Goal: Transaction & Acquisition: Obtain resource

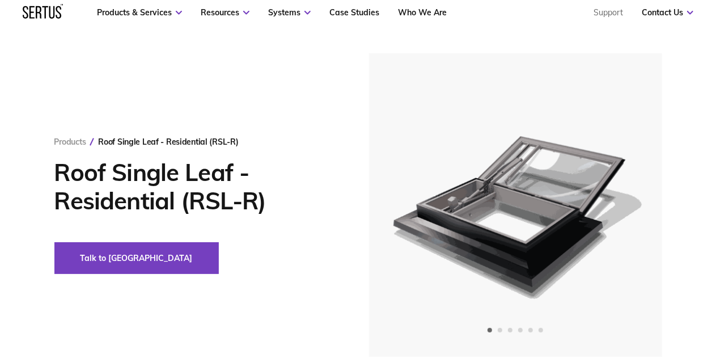
scroll to position [57, 0]
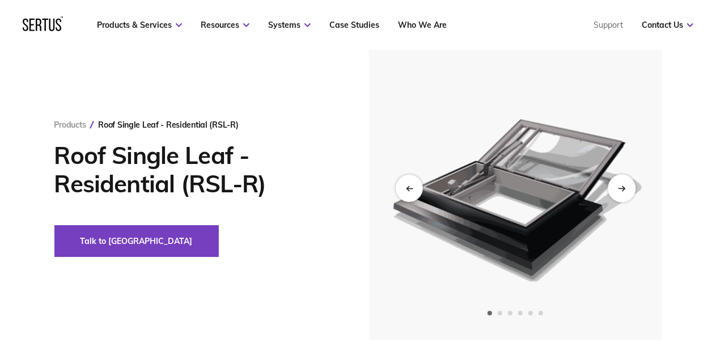
click at [627, 191] on div "Next slide" at bounding box center [621, 188] width 28 height 28
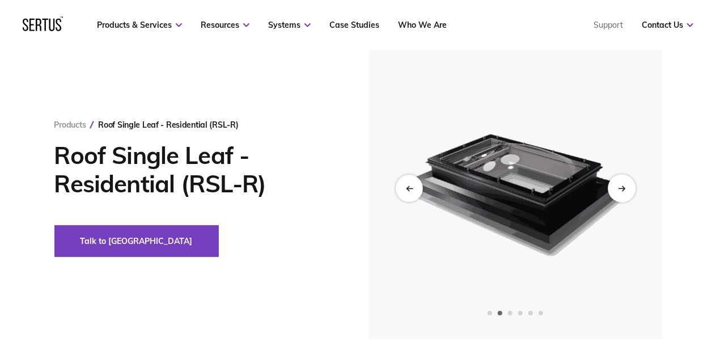
click at [624, 187] on icon "Next slide" at bounding box center [621, 188] width 7 height 6
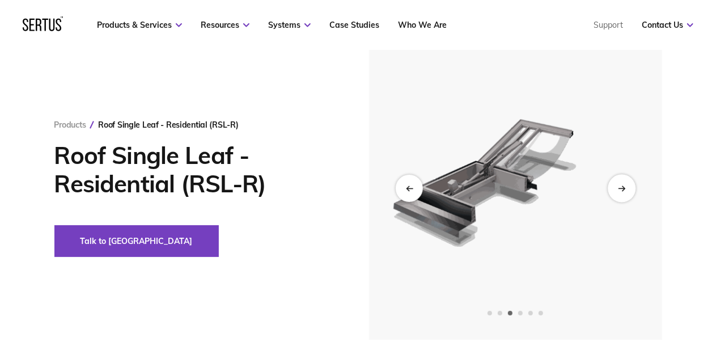
click at [620, 186] on icon "Next slide" at bounding box center [621, 188] width 7 height 6
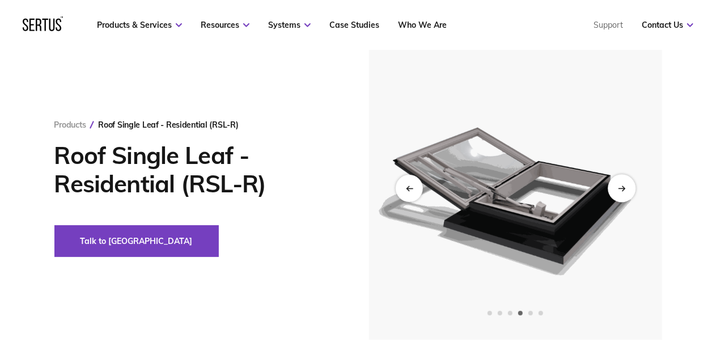
click at [620, 186] on icon "Next slide" at bounding box center [621, 188] width 7 height 6
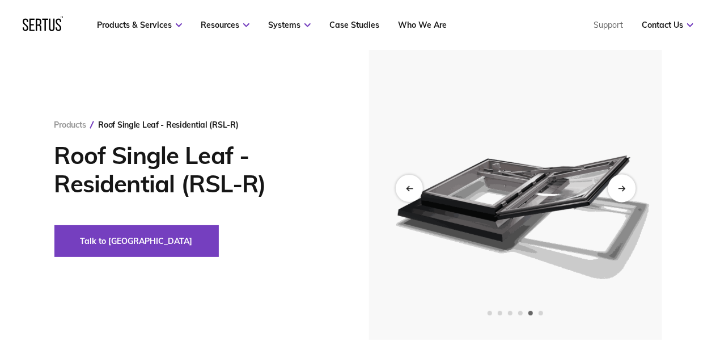
click at [620, 186] on icon "Next slide" at bounding box center [621, 188] width 7 height 6
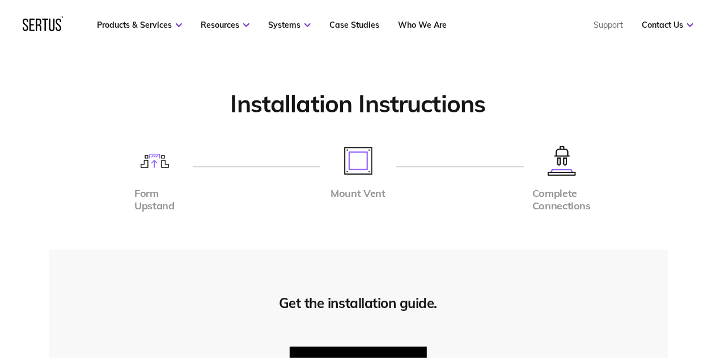
scroll to position [2833, 0]
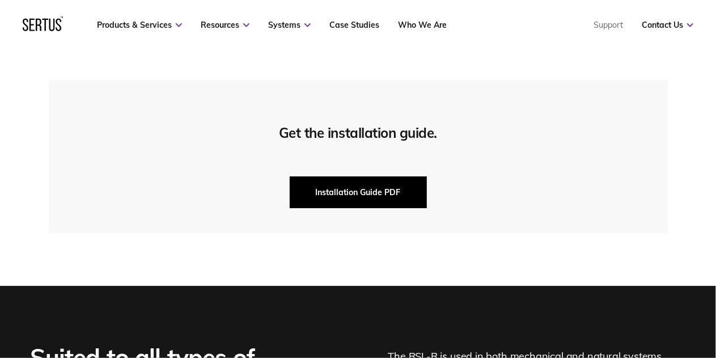
click at [368, 188] on button "Installation Guide PDF" at bounding box center [358, 192] width 137 height 32
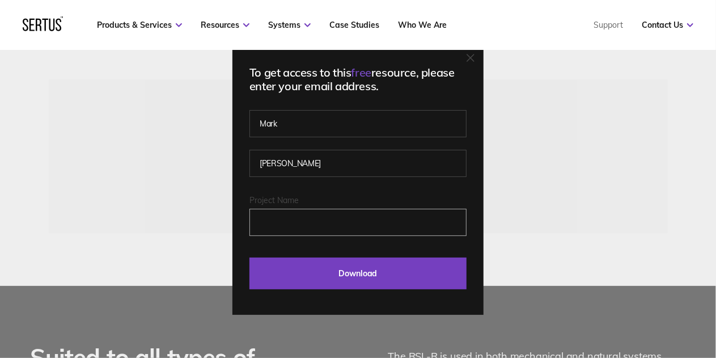
click at [324, 218] on input "Project Name" at bounding box center [357, 221] width 217 height 27
click at [330, 223] on input "Project Name" at bounding box center [357, 221] width 217 height 27
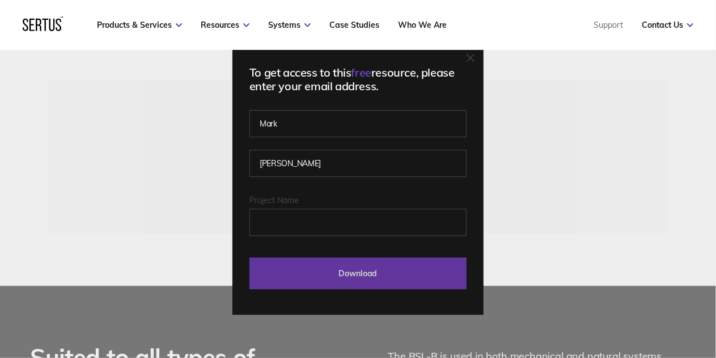
click at [357, 269] on input "Download" at bounding box center [357, 273] width 217 height 32
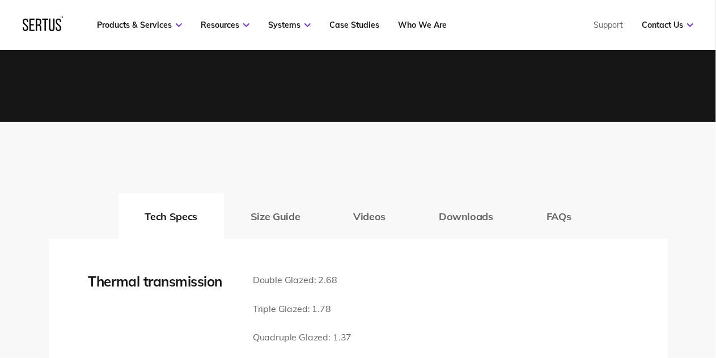
scroll to position [1586, 0]
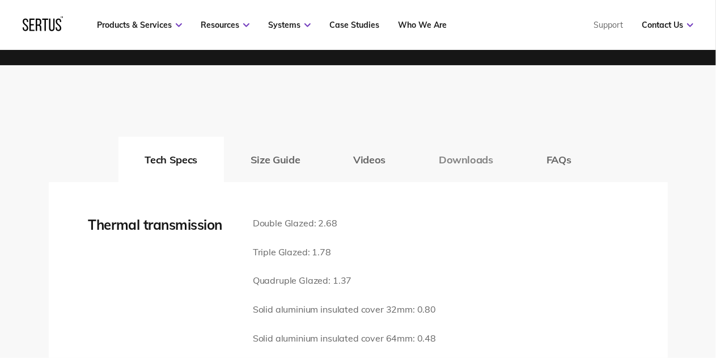
click at [478, 155] on button "Downloads" at bounding box center [466, 159] width 108 height 45
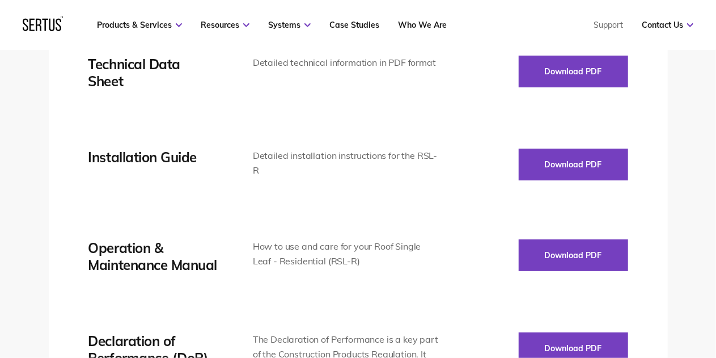
scroll to position [1813, 0]
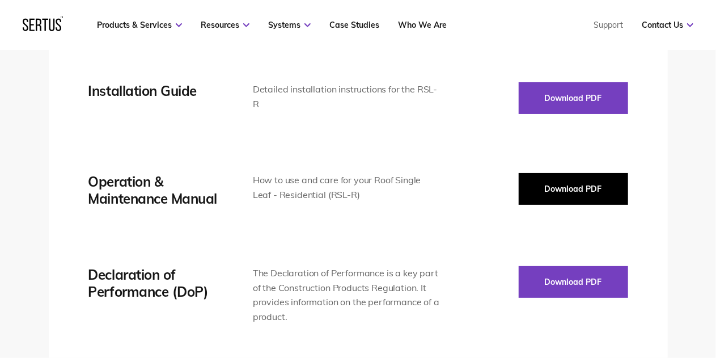
click at [556, 184] on button "Download PDF" at bounding box center [572, 189] width 109 height 32
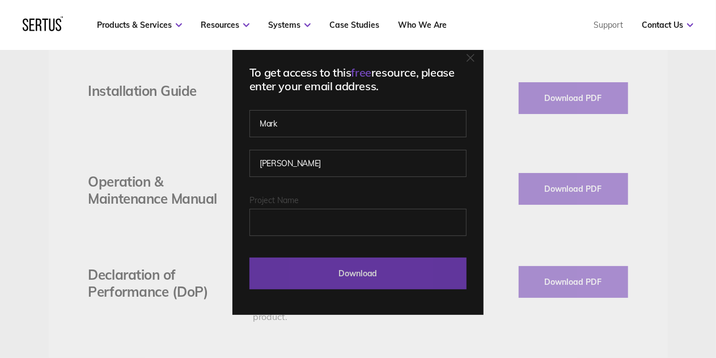
click at [365, 283] on input "Download" at bounding box center [357, 273] width 217 height 32
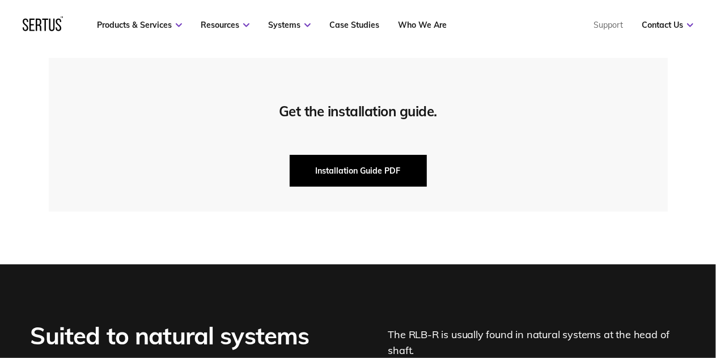
scroll to position [2946, 0]
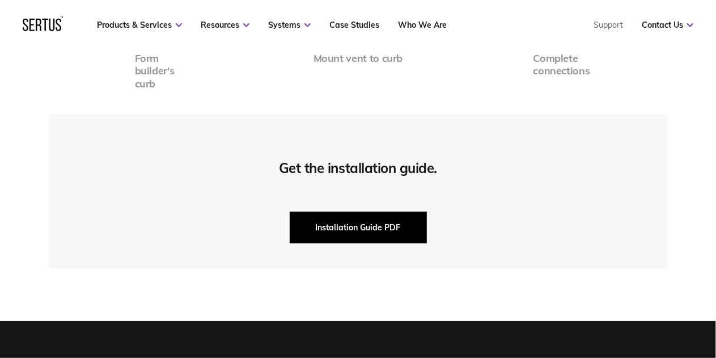
click at [371, 218] on button "Installation Guide PDF" at bounding box center [358, 227] width 137 height 32
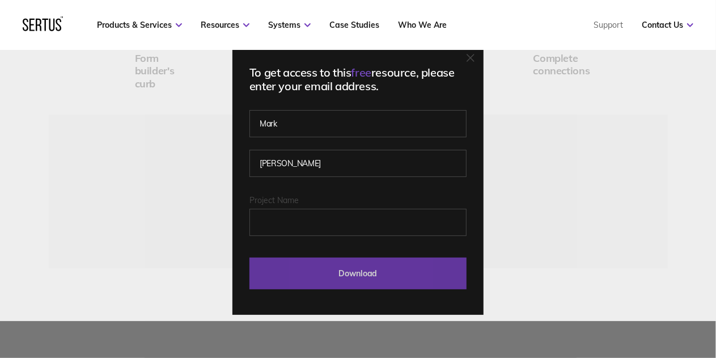
click at [352, 268] on input "Download" at bounding box center [357, 273] width 217 height 32
